Goal: Information Seeking & Learning: Check status

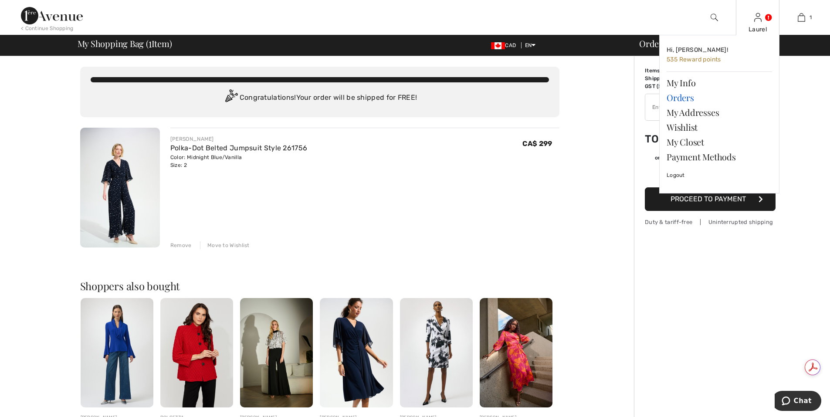
click at [678, 99] on link "Orders" at bounding box center [719, 97] width 105 height 15
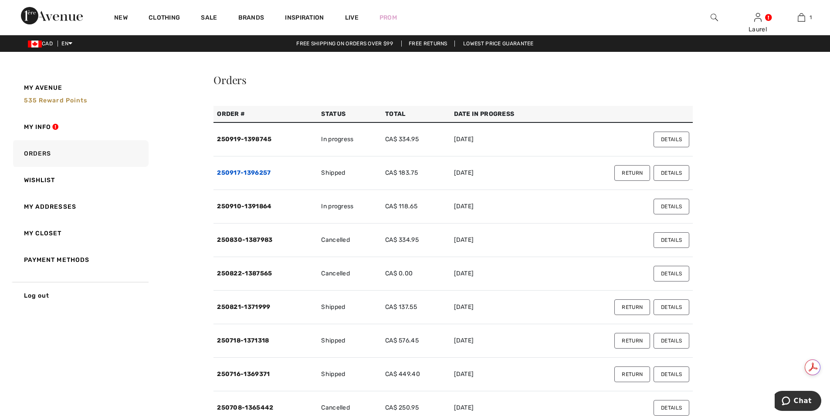
click at [252, 174] on link "250917-1396257" at bounding box center [244, 172] width 54 height 7
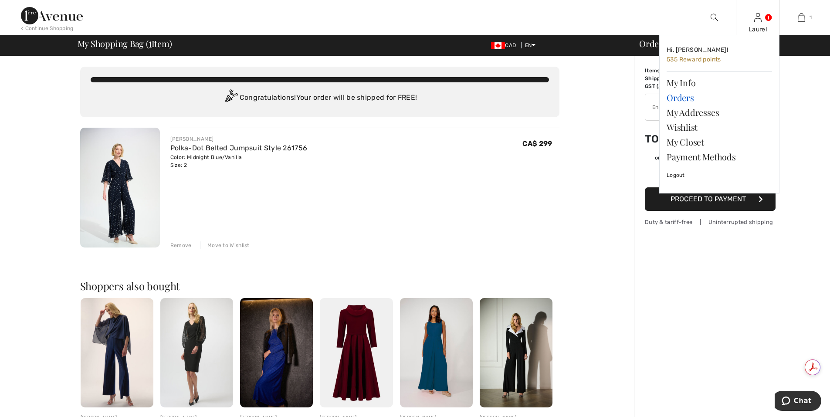
click at [691, 98] on link "Orders" at bounding box center [719, 97] width 105 height 15
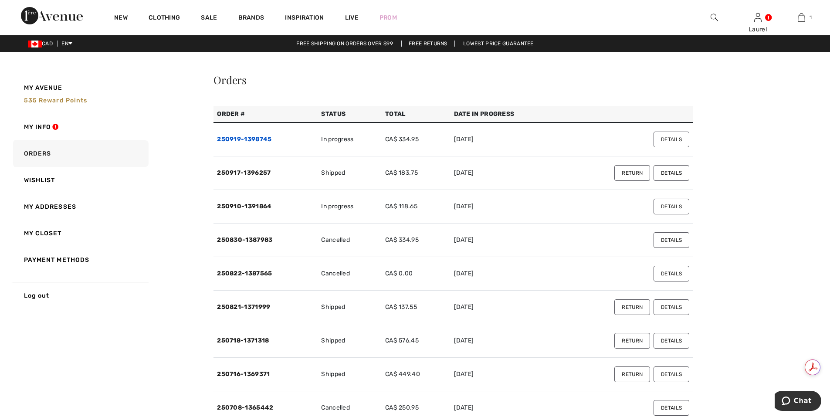
click at [254, 140] on link "250919-1398745" at bounding box center [244, 138] width 54 height 7
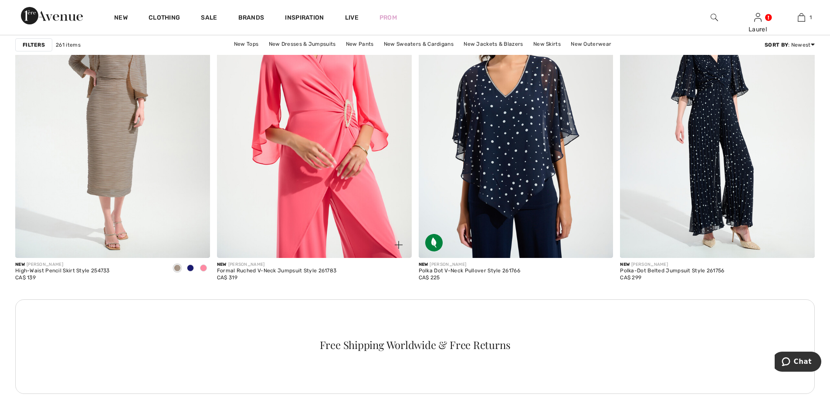
scroll to position [1176, 0]
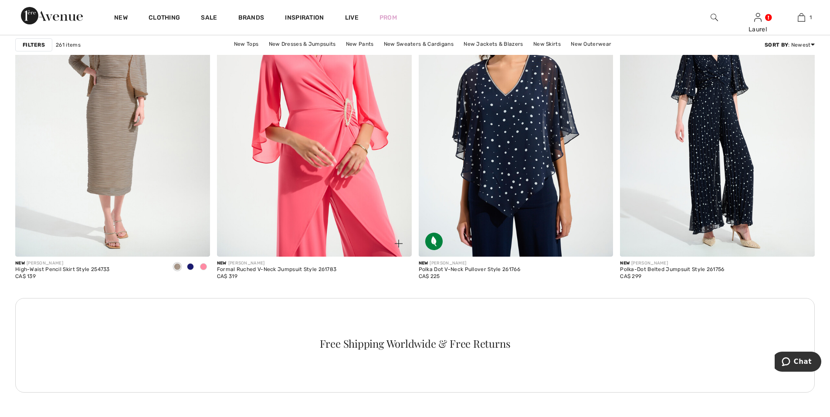
click at [318, 193] on img at bounding box center [314, 110] width 195 height 292
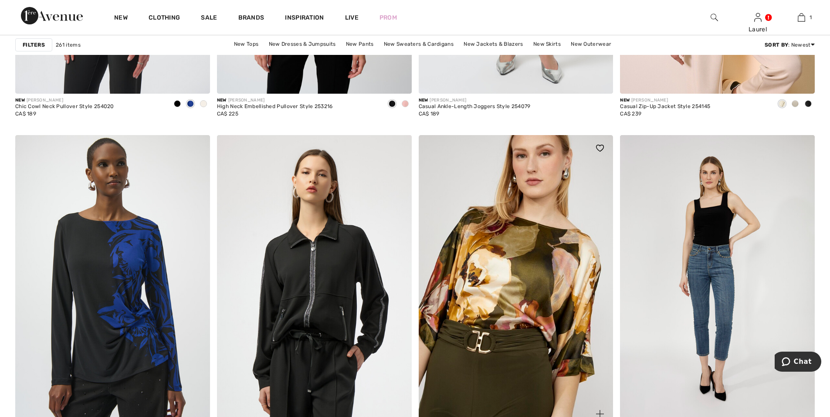
scroll to position [4880, 0]
